Goal: Transaction & Acquisition: Book appointment/travel/reservation

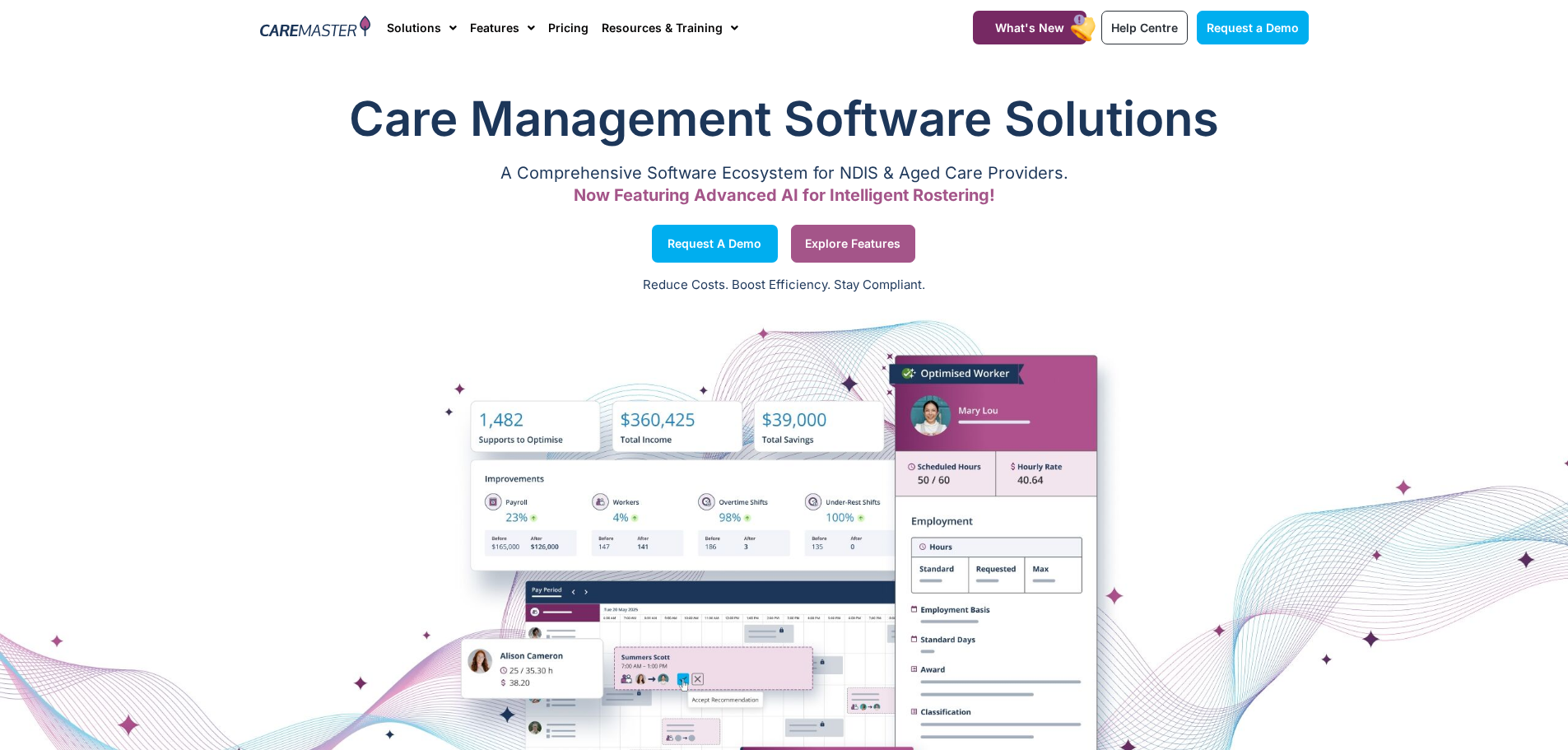
click at [849, 248] on span "Explore Features" at bounding box center [853, 243] width 96 height 8
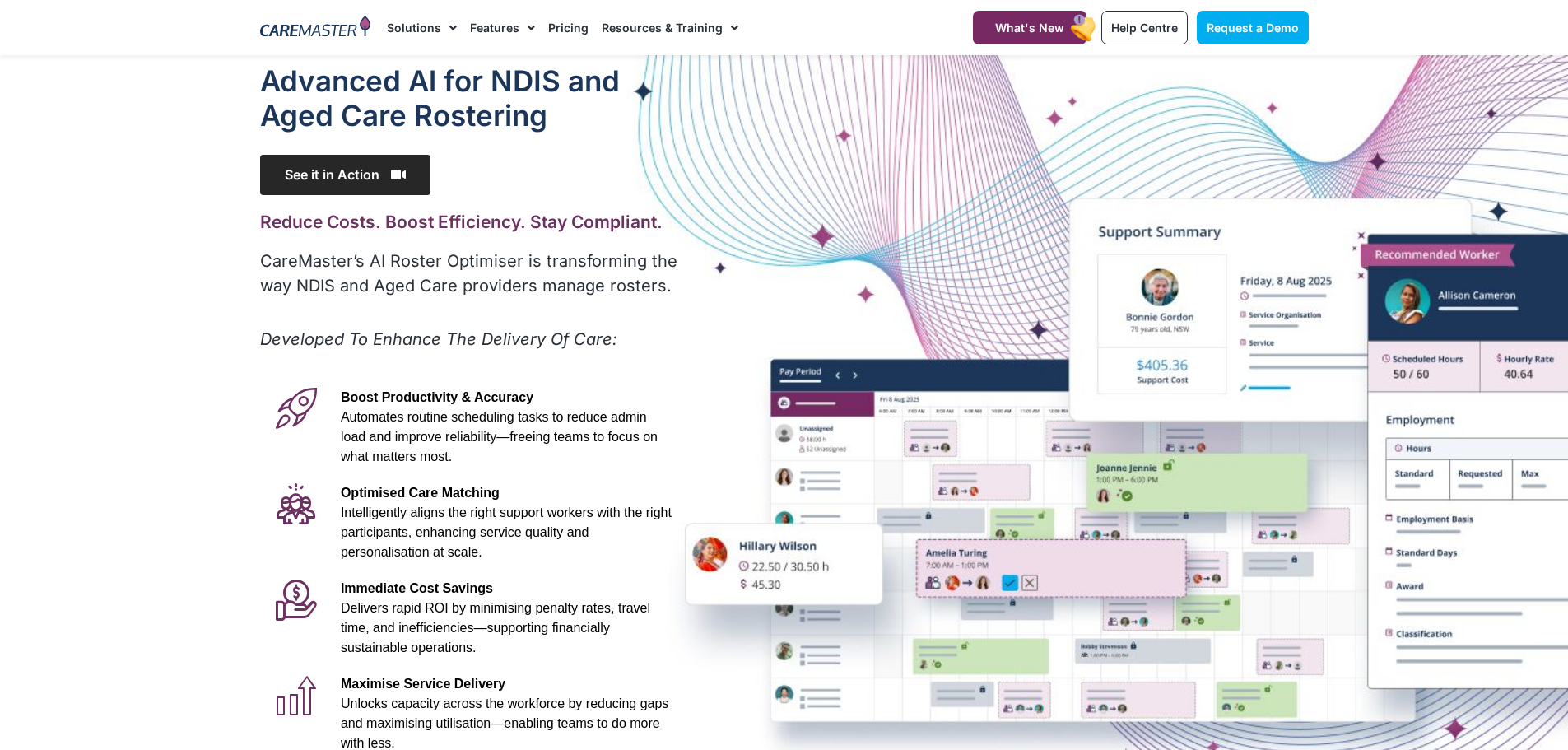
click at [335, 168] on span "See it in Action" at bounding box center [345, 175] width 170 height 40
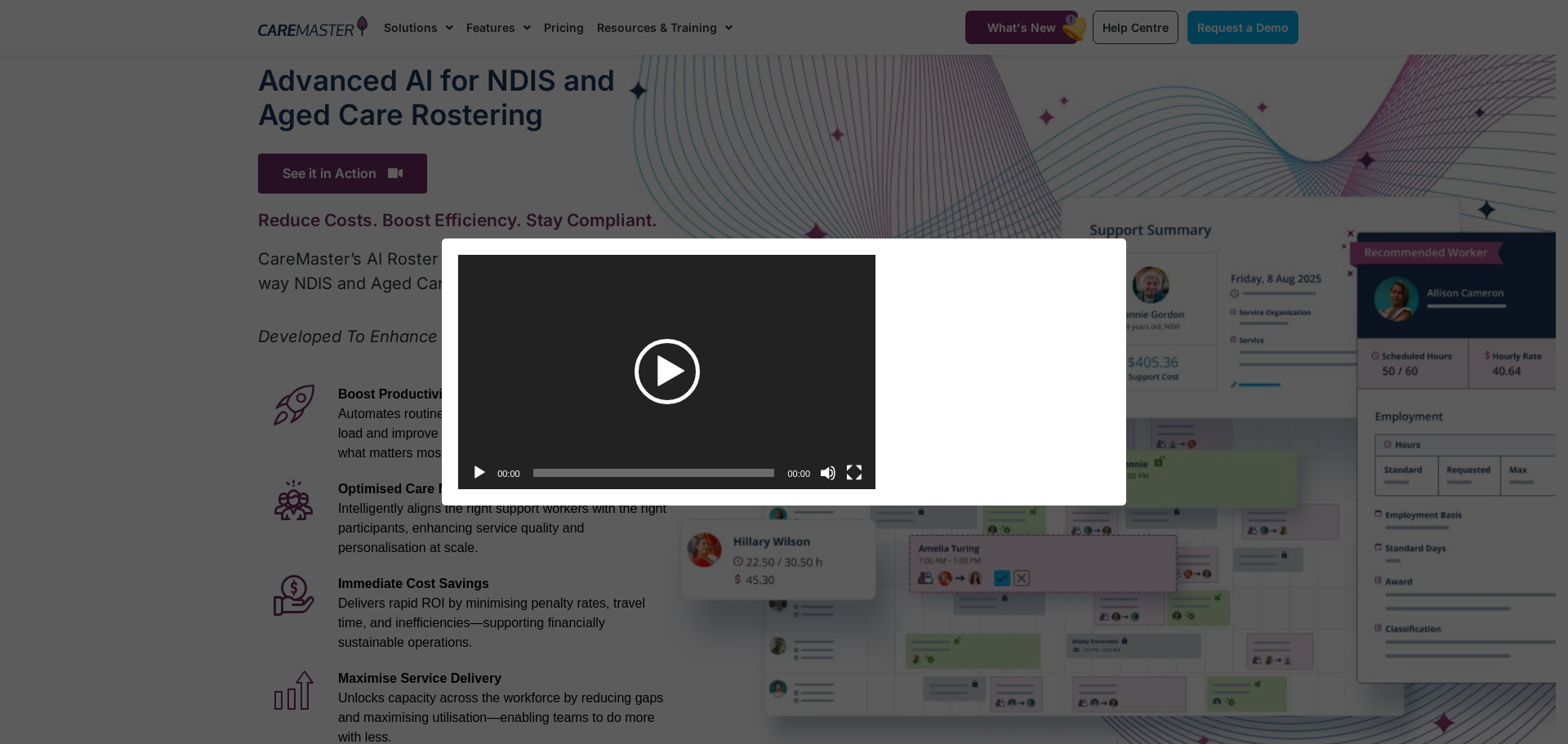
click at [659, 372] on div "Play" at bounding box center [667, 371] width 65 height 65
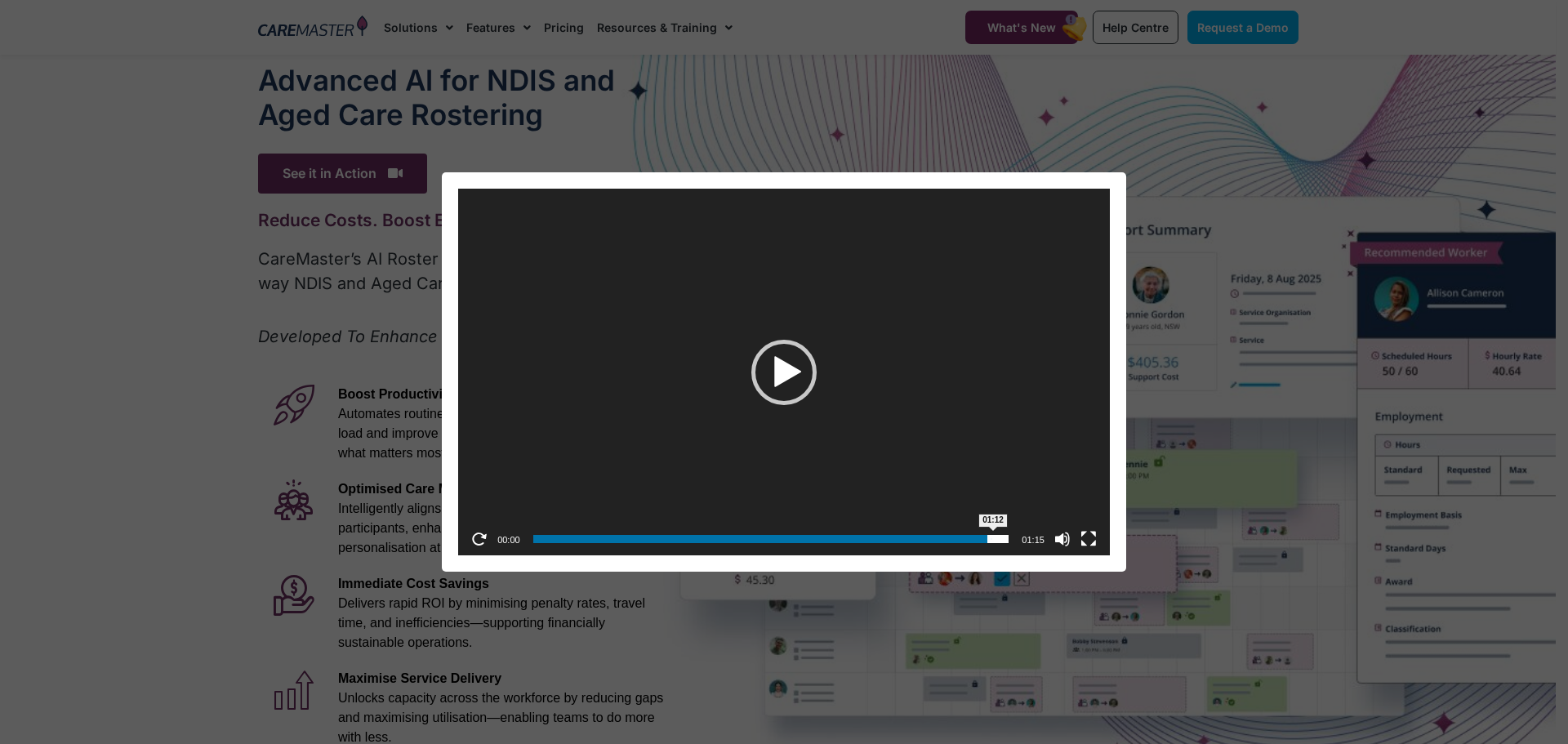
click at [993, 537] on span "01:12" at bounding box center [771, 538] width 476 height 8
